Goal: Task Accomplishment & Management: Use online tool/utility

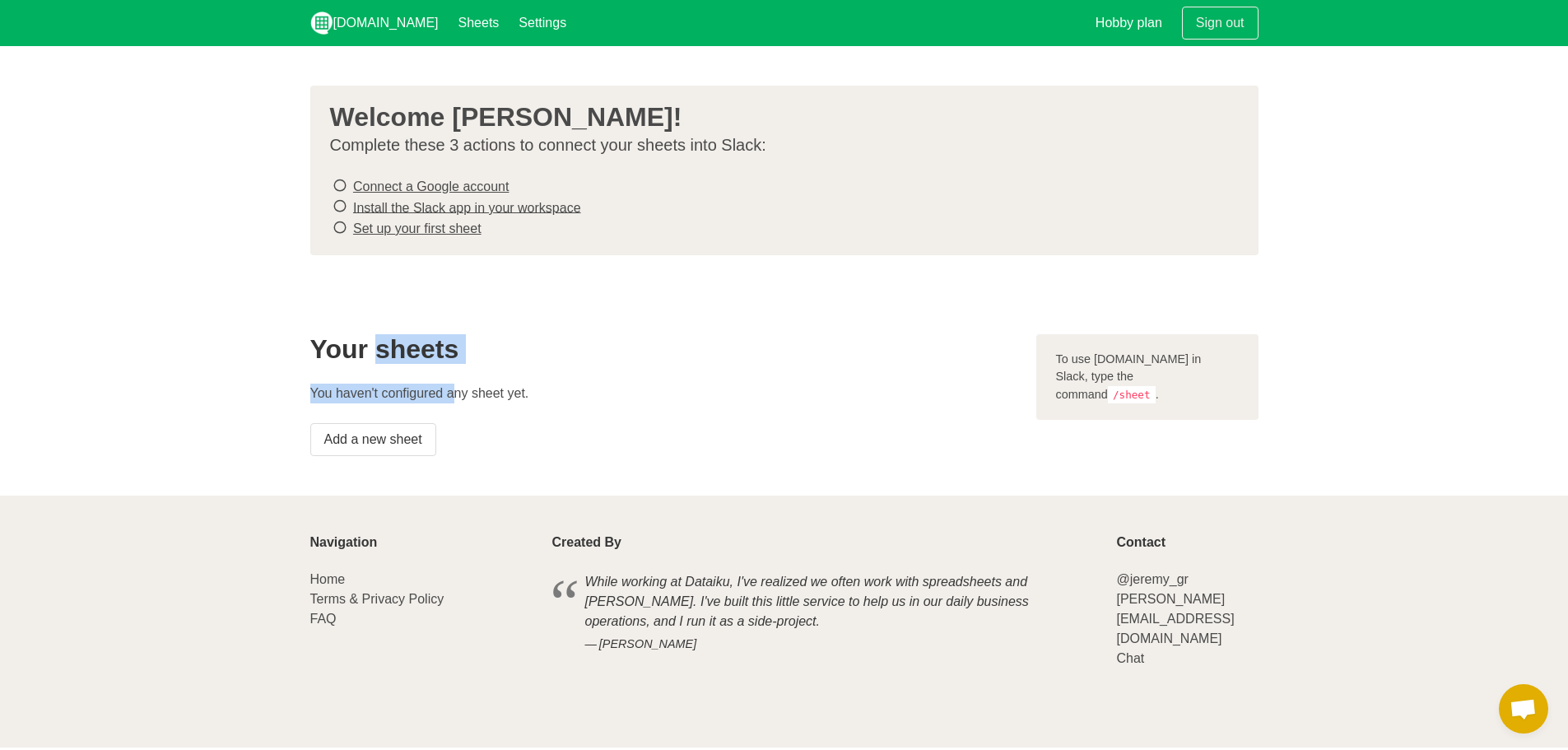
drag, startPoint x: 375, startPoint y: 349, endPoint x: 509, endPoint y: 388, distance: 139.6
click at [486, 383] on div "Your sheets You haven't configured any sheet yet. Add a new sheet" at bounding box center [663, 395] width 726 height 141
click at [512, 391] on p "You haven't configured any sheet yet." at bounding box center [663, 394] width 706 height 20
click at [465, 386] on p "You haven't configured any sheet yet." at bounding box center [663, 394] width 706 height 20
click at [457, 384] on p "You haven't configured any sheet yet." at bounding box center [663, 394] width 706 height 20
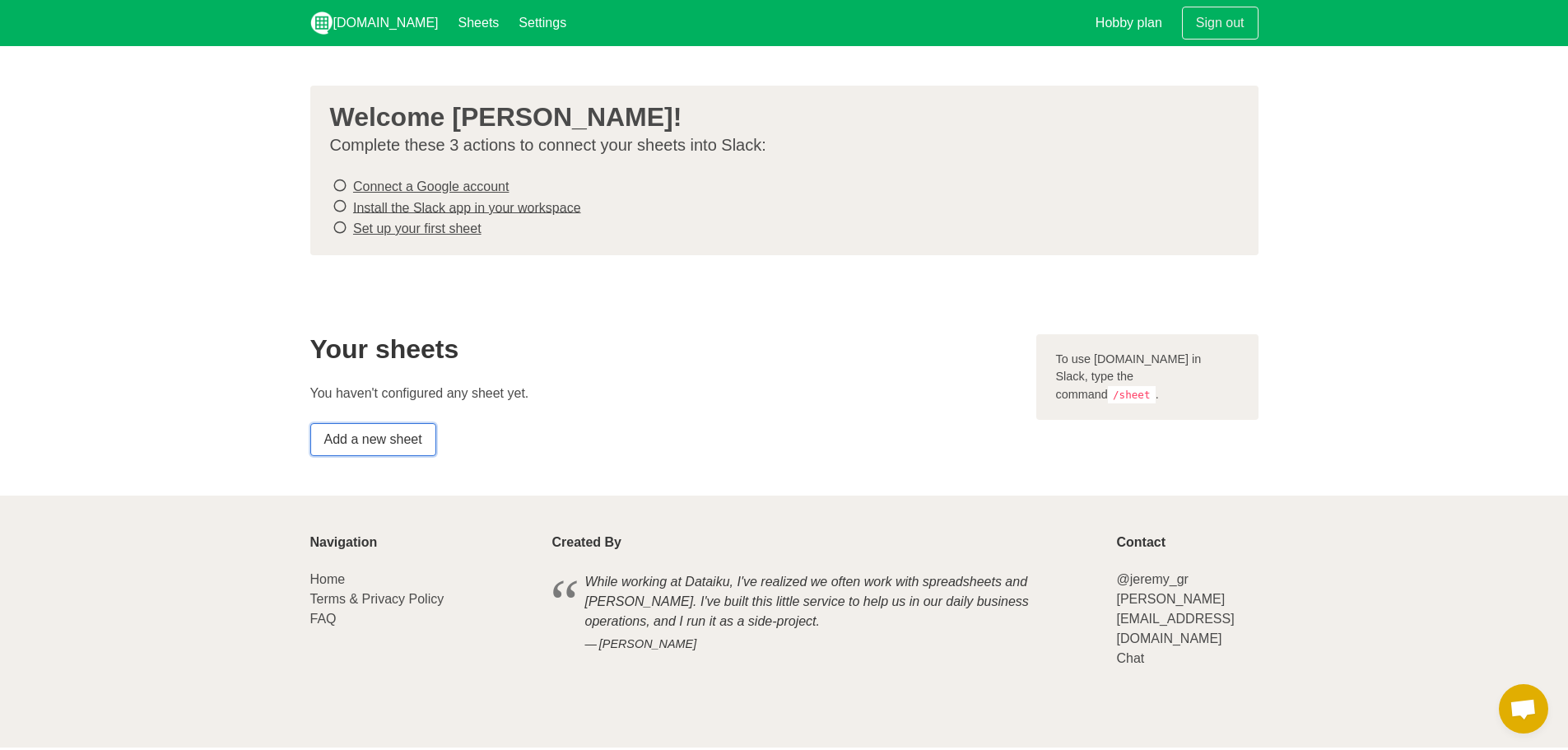
click at [397, 442] on link "Add a new sheet" at bounding box center [373, 440] width 126 height 33
click at [445, 192] on link "Connect a Google account" at bounding box center [431, 185] width 155 height 14
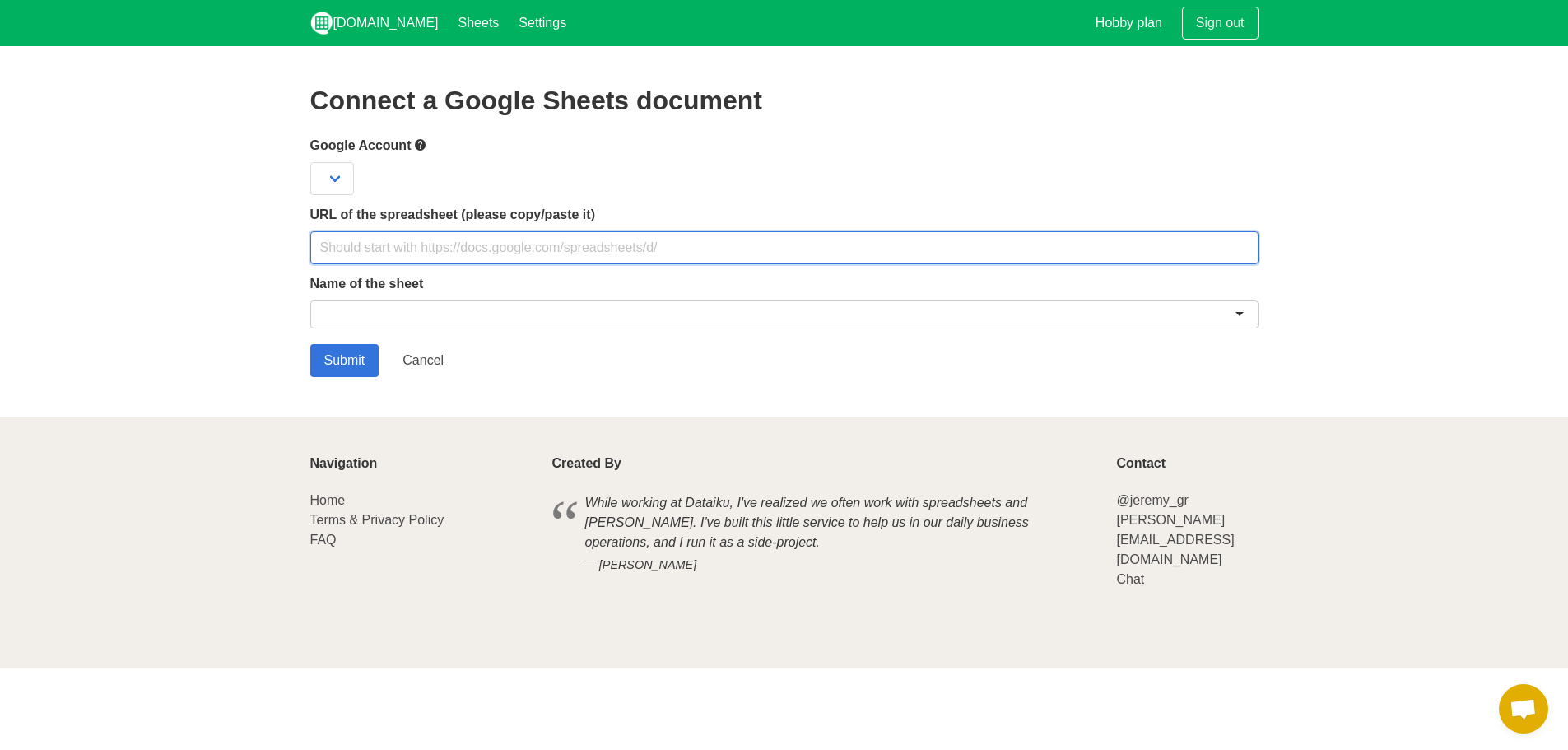
click at [515, 251] on input "text" at bounding box center [784, 248] width 948 height 33
click at [535, 233] on input "text" at bounding box center [784, 248] width 948 height 33
paste input "https://docs.google.com/spreadsheets/d/1HdPfdkM9PupUGTdnlkSnyorsptZ27mAvFIQgVqC…"
type input "https://docs.google.com/spreadsheets/d/1HdPfdkM9PupUGTdnlkSnyorsptZ27mAvFIQgVqC…"
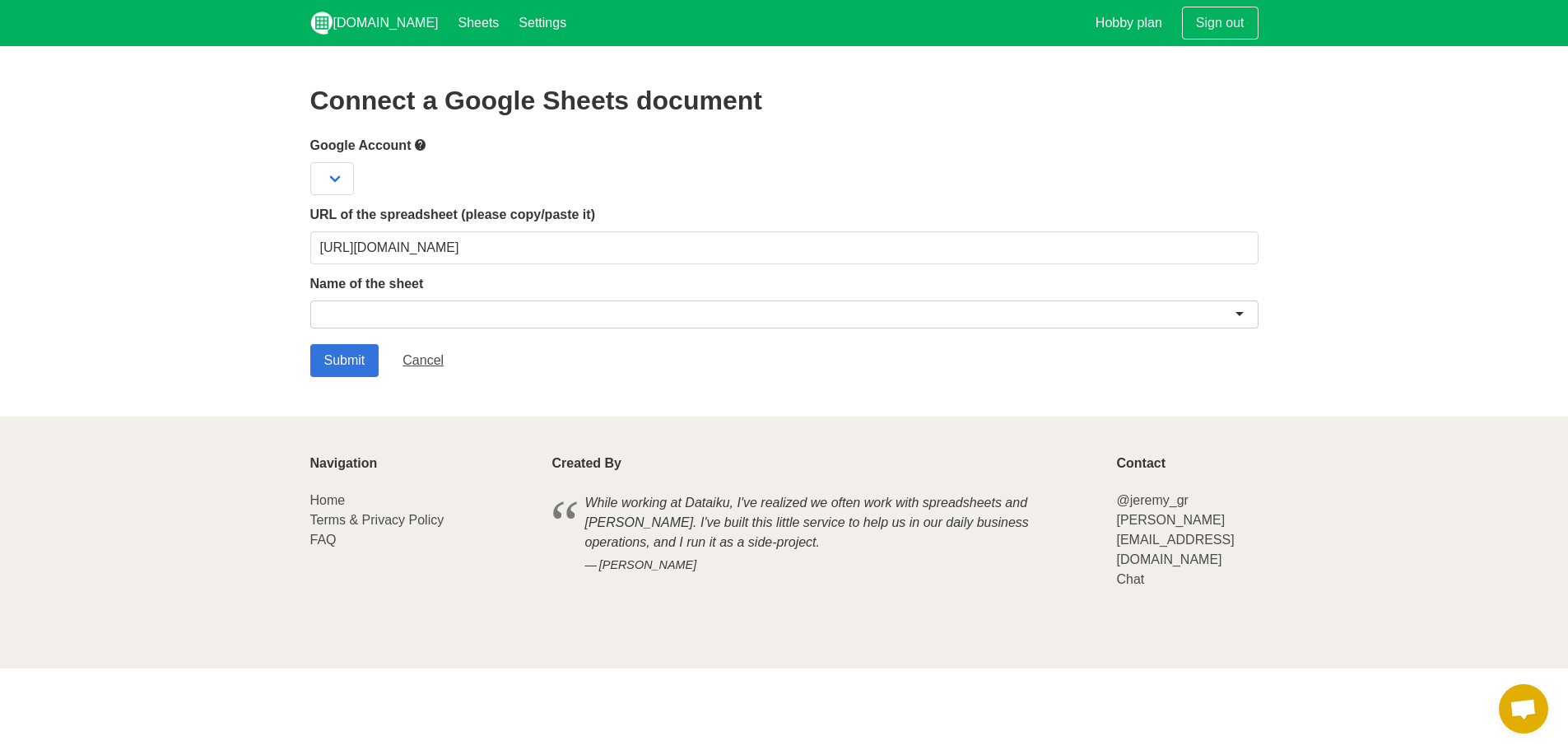
click at [519, 292] on label "Name of the sheet" at bounding box center [784, 285] width 948 height 20
click at [512, 308] on div at bounding box center [784, 314] width 948 height 28
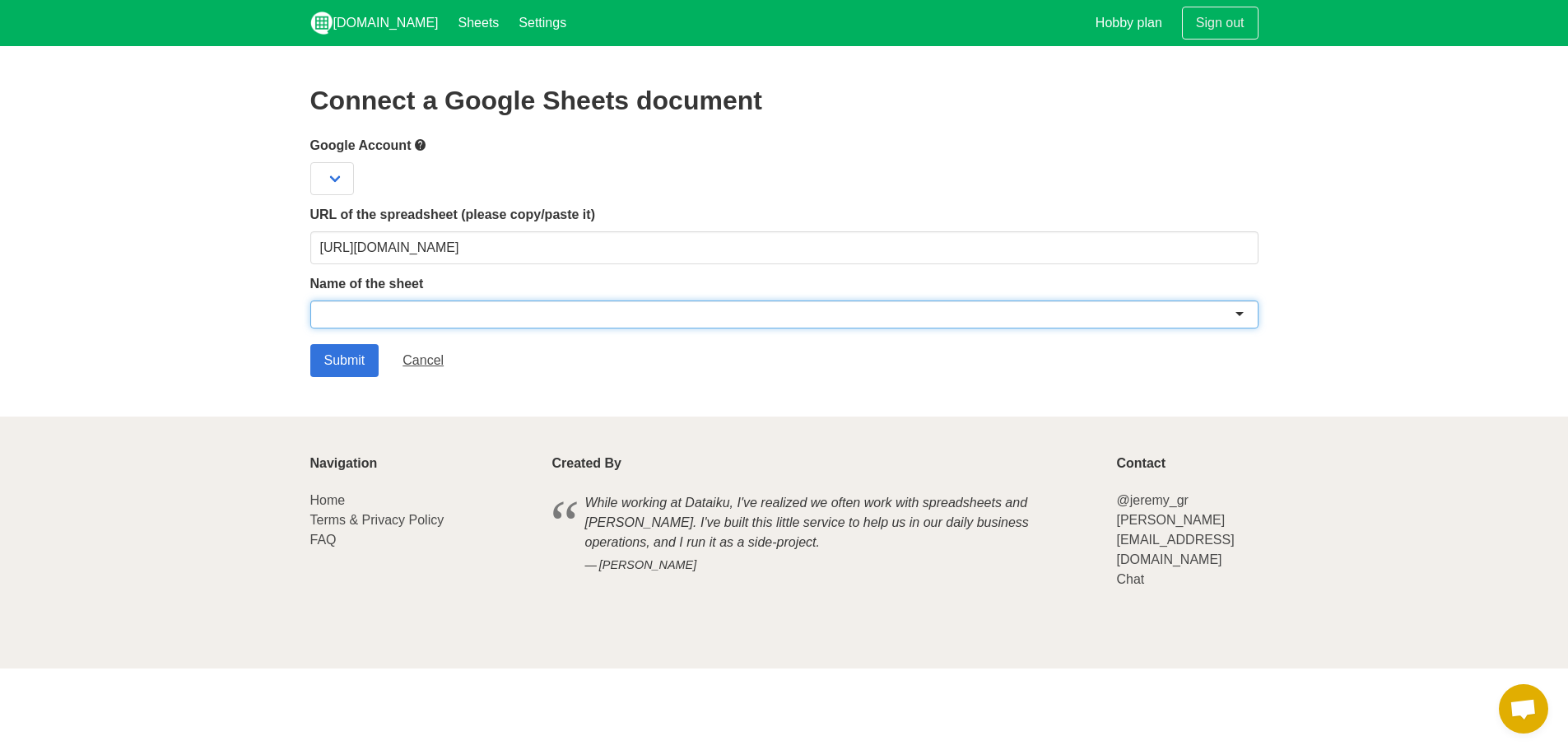
paste input "[Munich SR] Trips today until now"
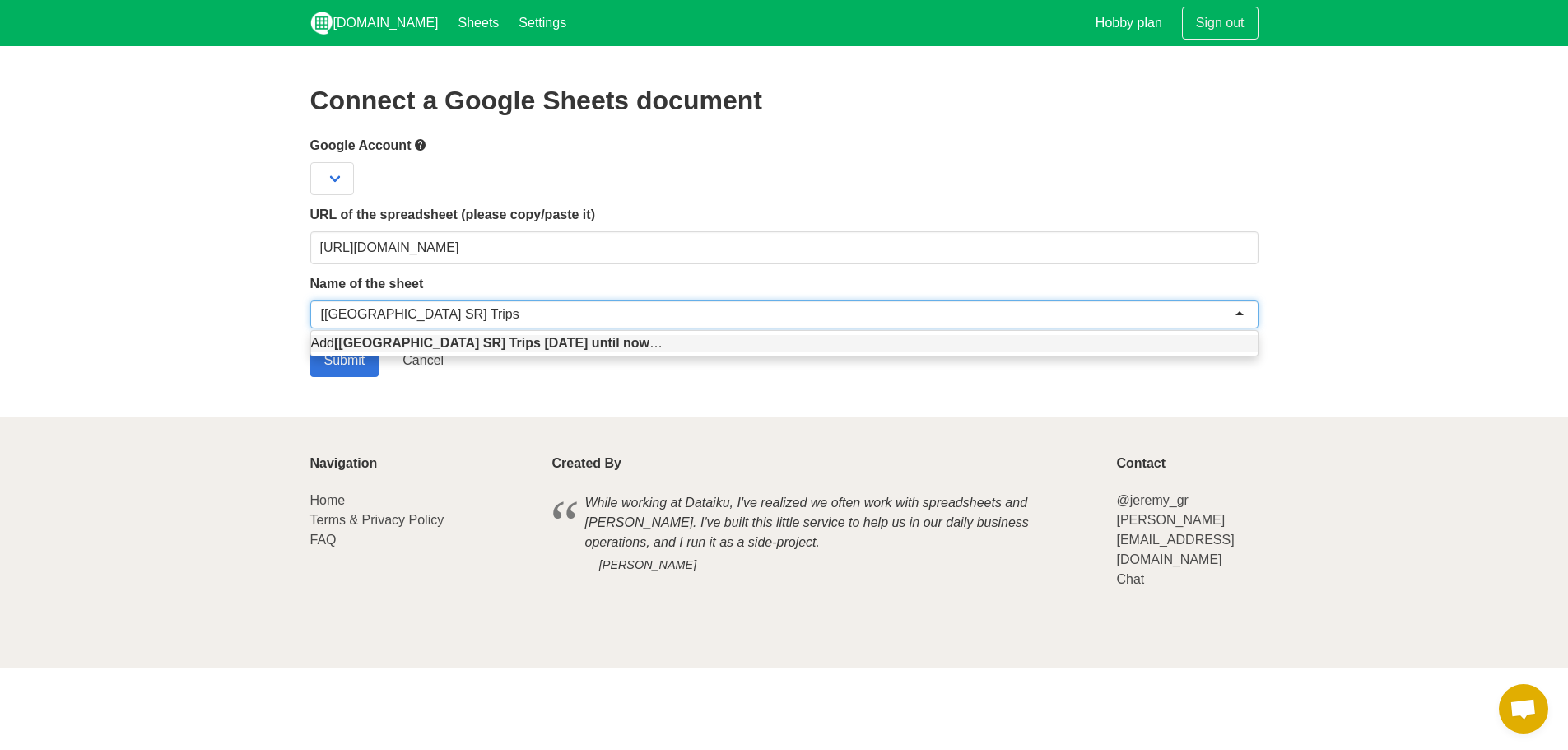
click at [334, 334] on div "Add [Munich SR] Trips today until now …" at bounding box center [784, 342] width 946 height 25
type input "[Munich SR] Trips today until now"
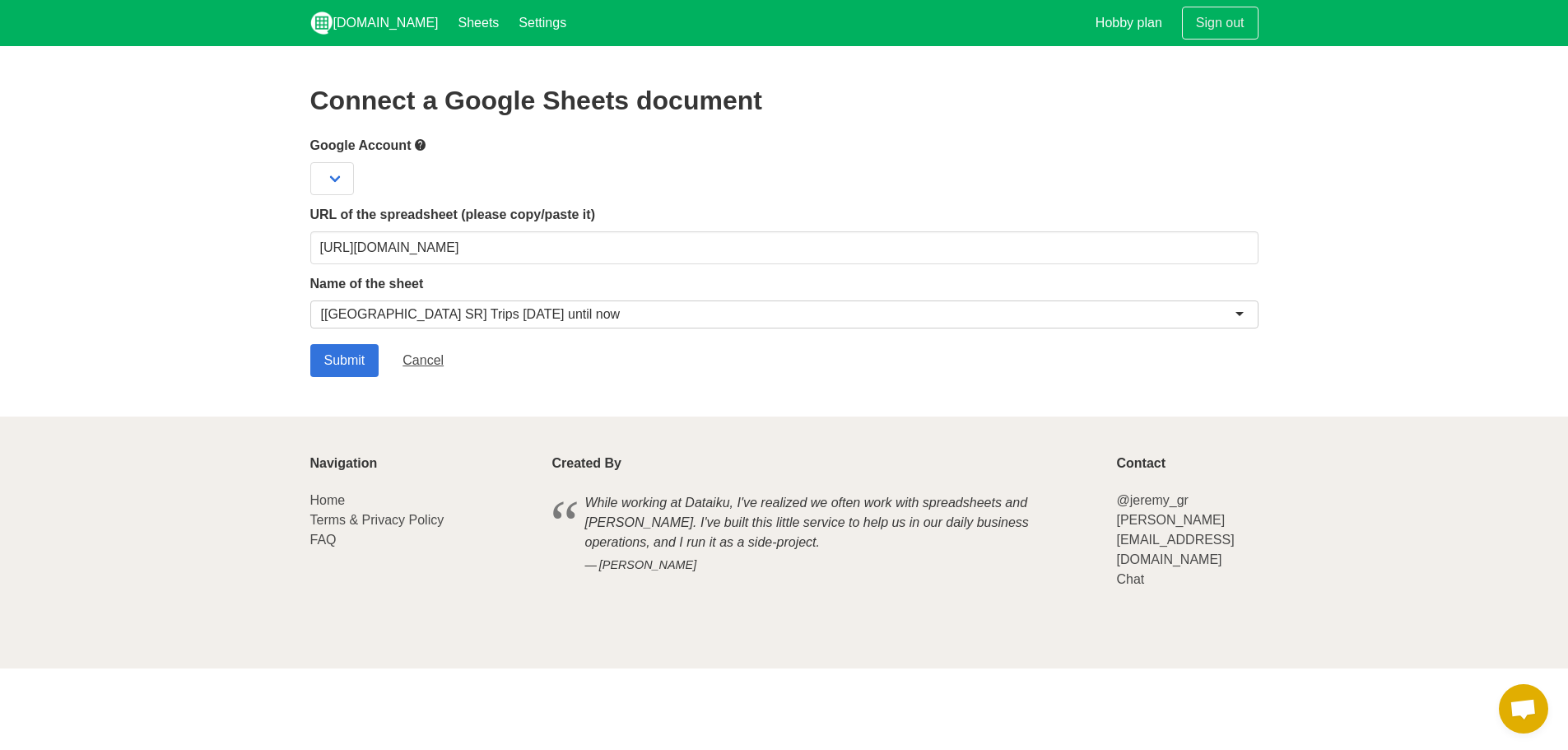
click at [258, 313] on section "Connect a Google Sheets document Google Account URL of the spreadsheet (please …" at bounding box center [784, 230] width 1568 height 370
click at [340, 372] on input "Submit" at bounding box center [344, 361] width 69 height 33
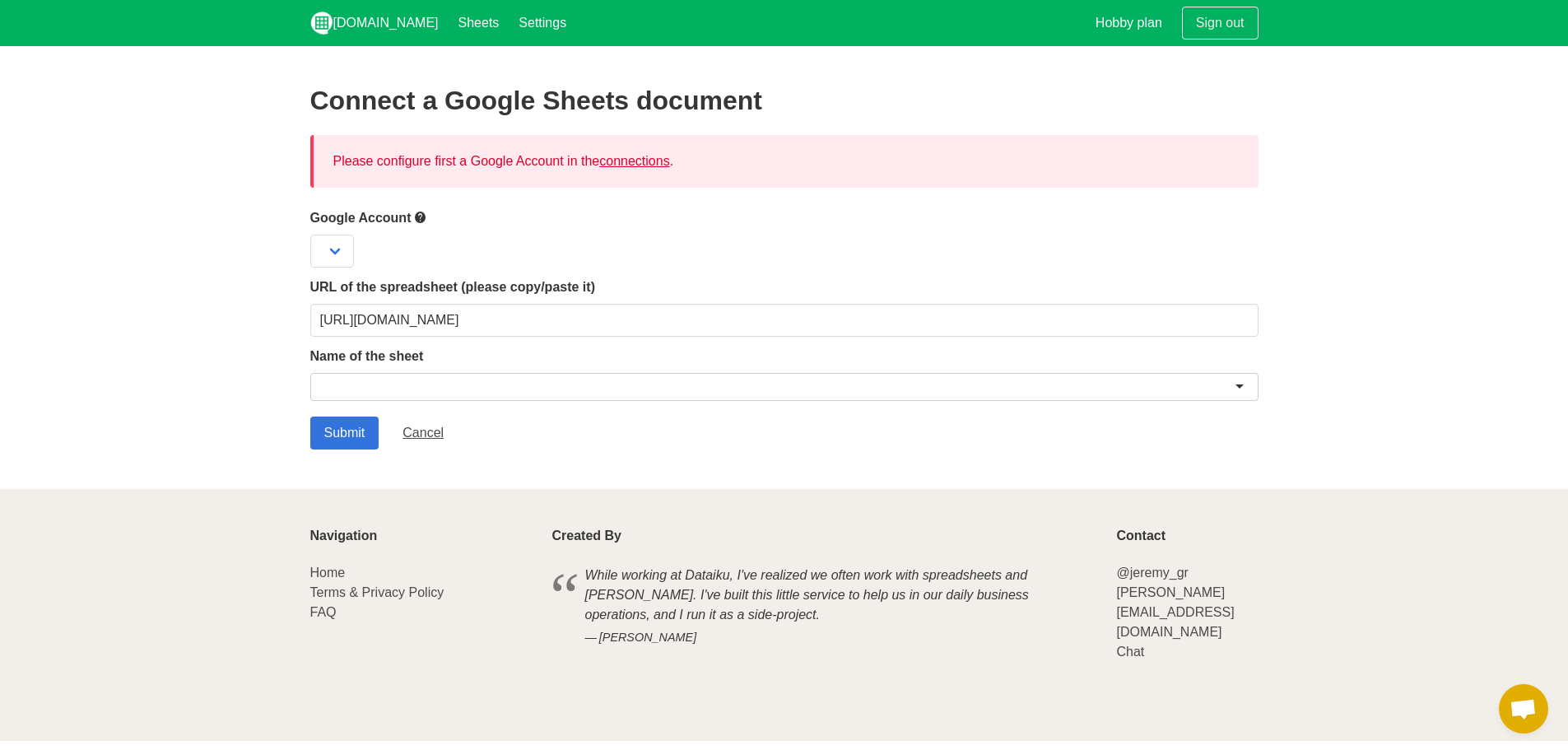
click at [499, 382] on div at bounding box center [784, 386] width 948 height 28
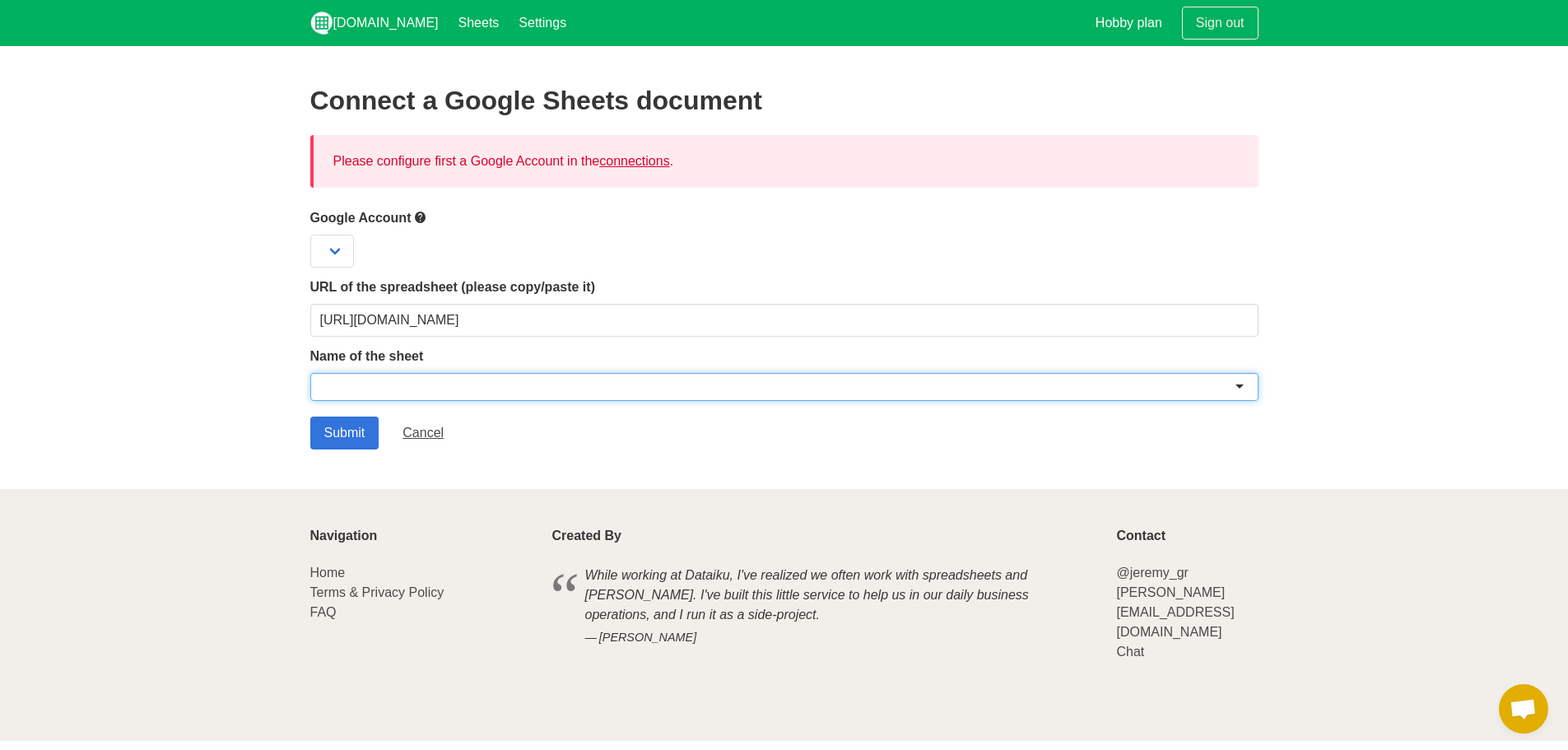
click at [494, 390] on div at bounding box center [784, 386] width 948 height 28
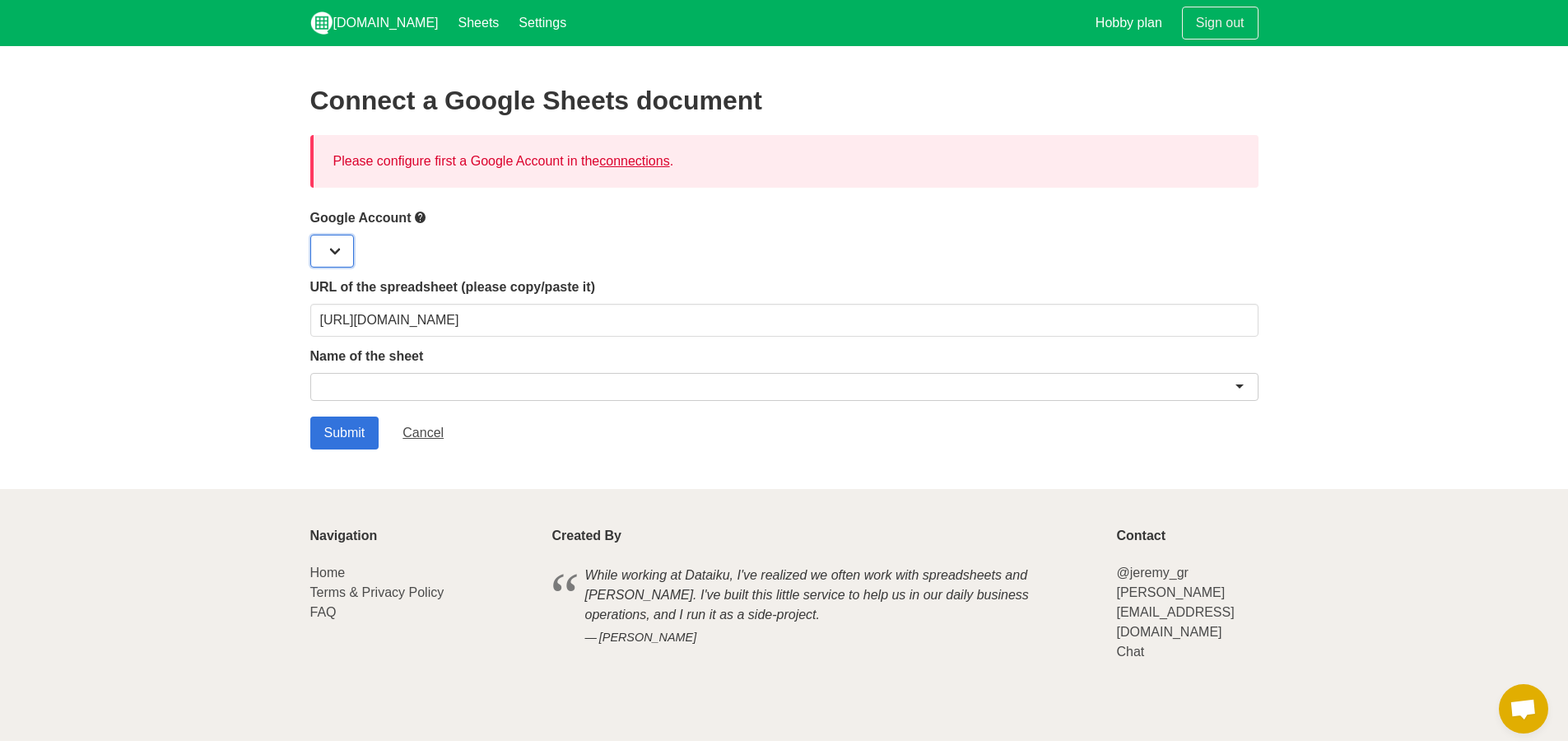
click at [344, 248] on select at bounding box center [332, 252] width 44 height 33
click at [354, 249] on div at bounding box center [784, 252] width 948 height 33
